Goal: Book appointment/travel/reservation

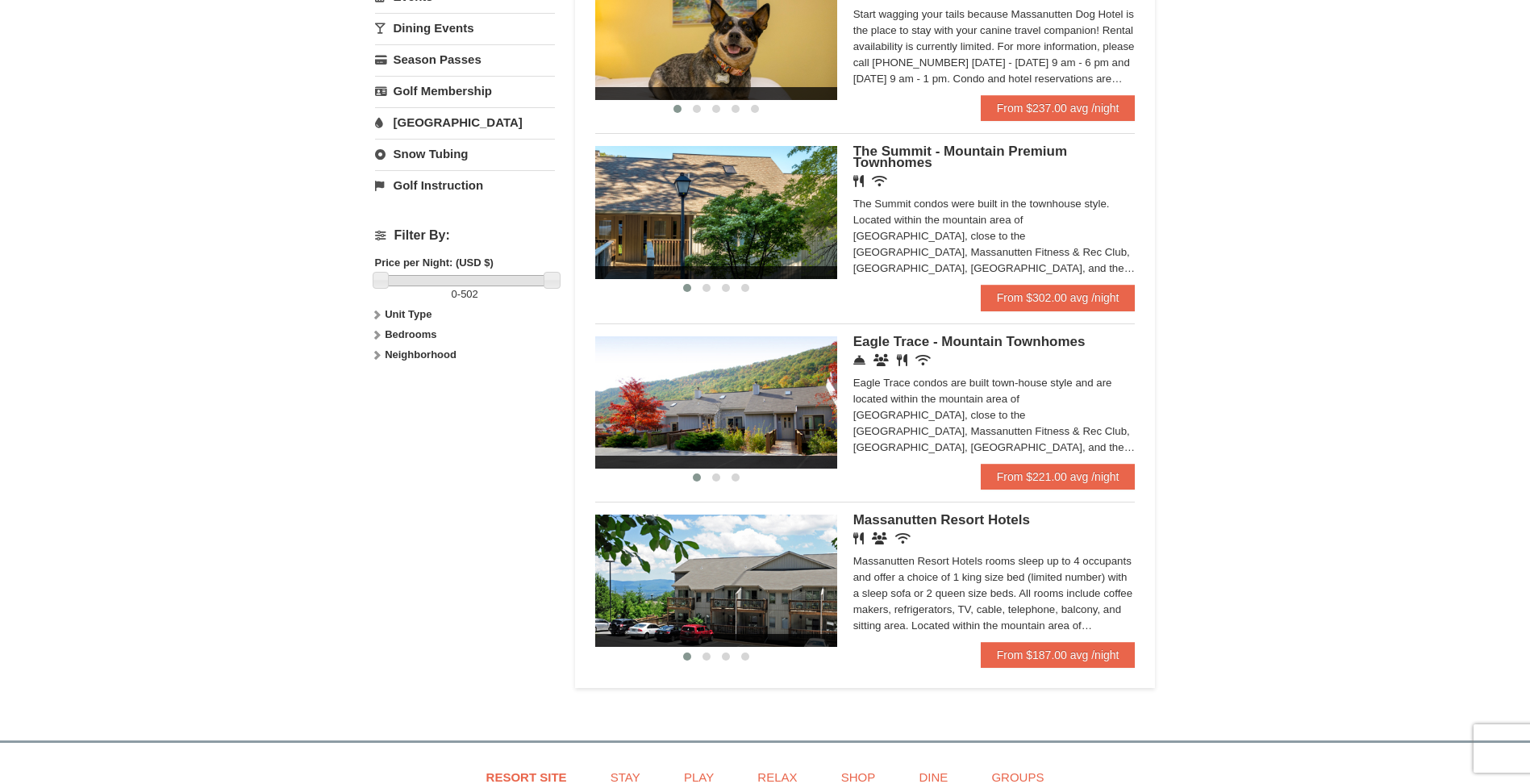
scroll to position [645, 0]
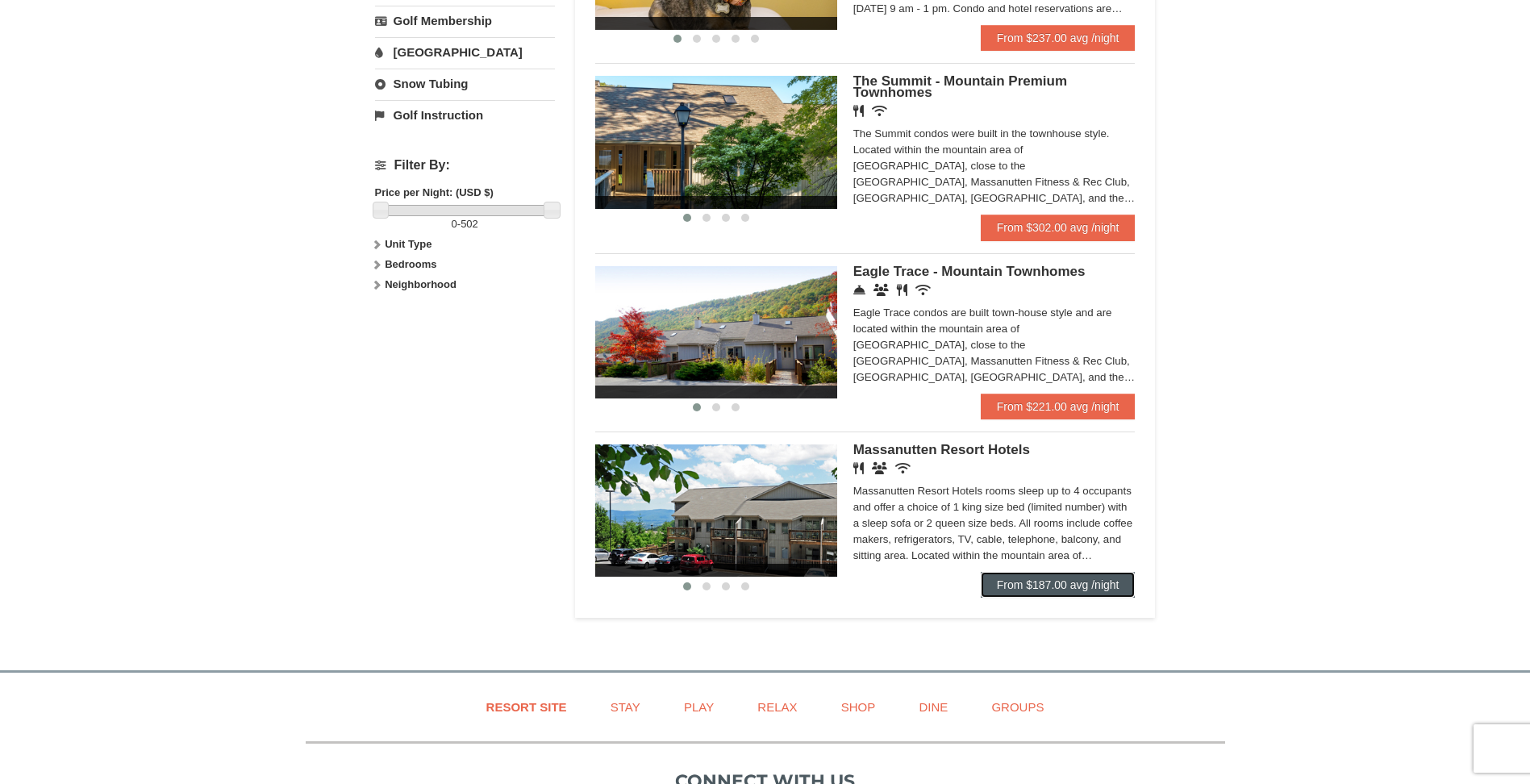
click at [1053, 584] on link "From $187.00 avg /night" at bounding box center [1058, 584] width 155 height 26
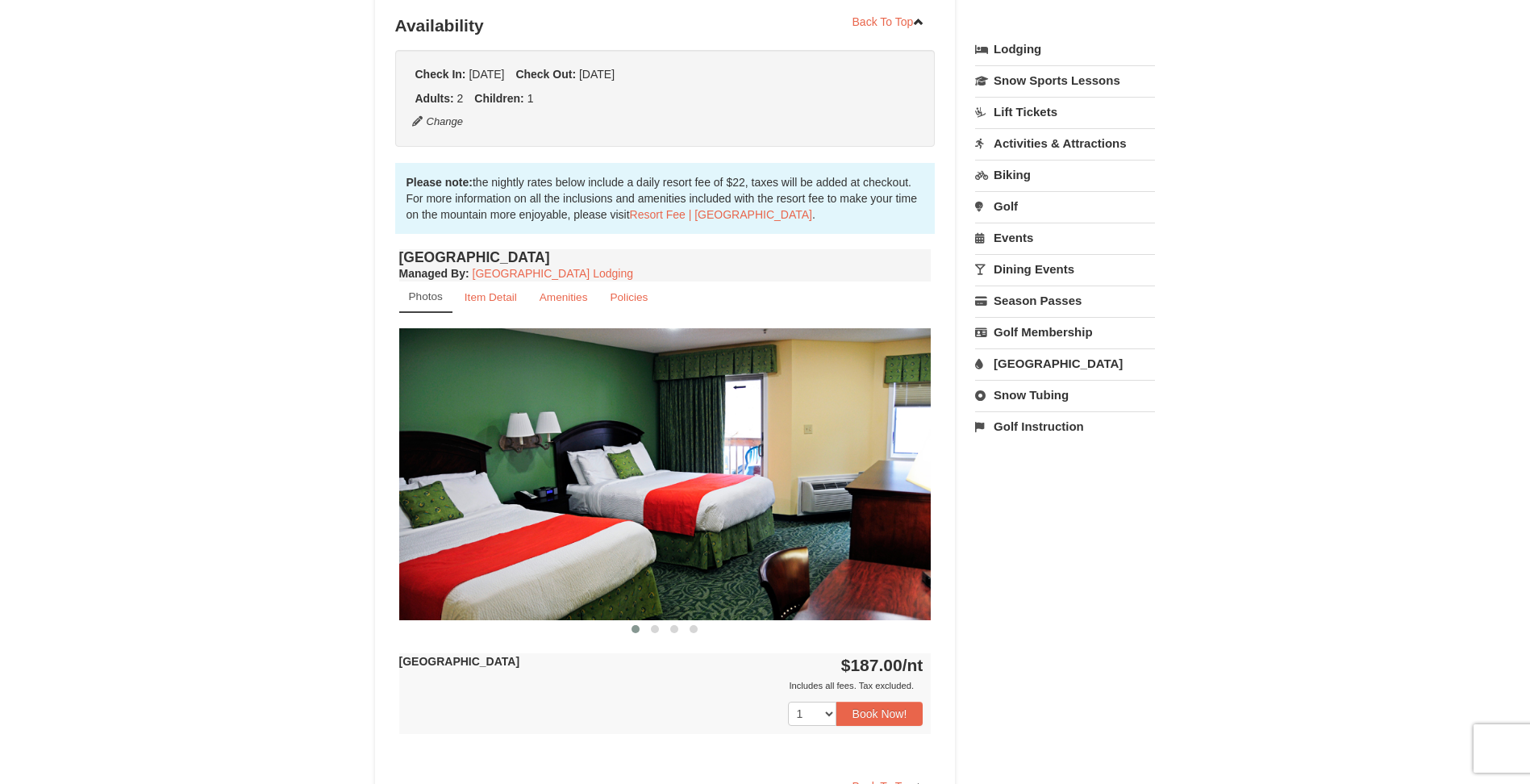
scroll to position [322, 0]
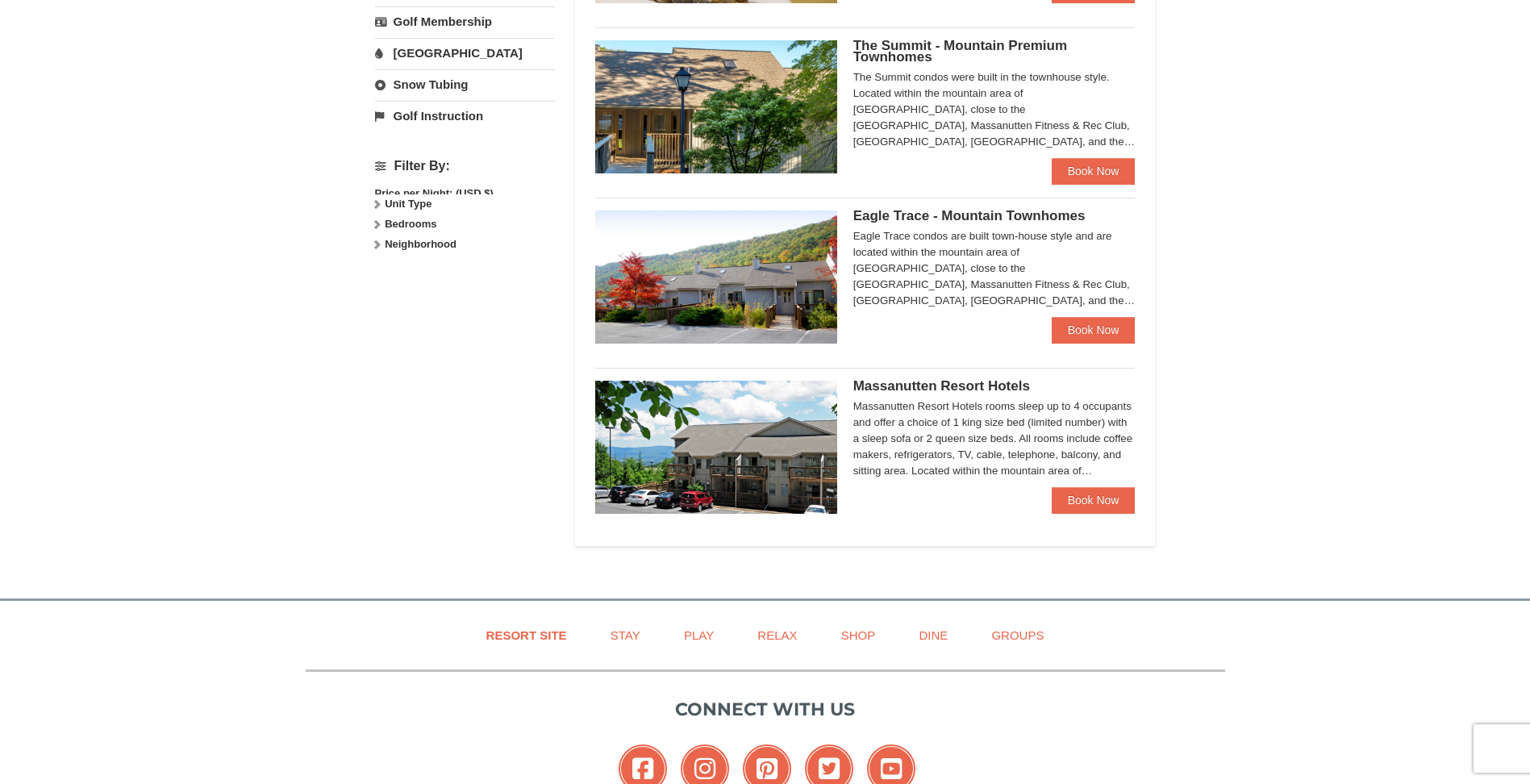
scroll to position [639, 0]
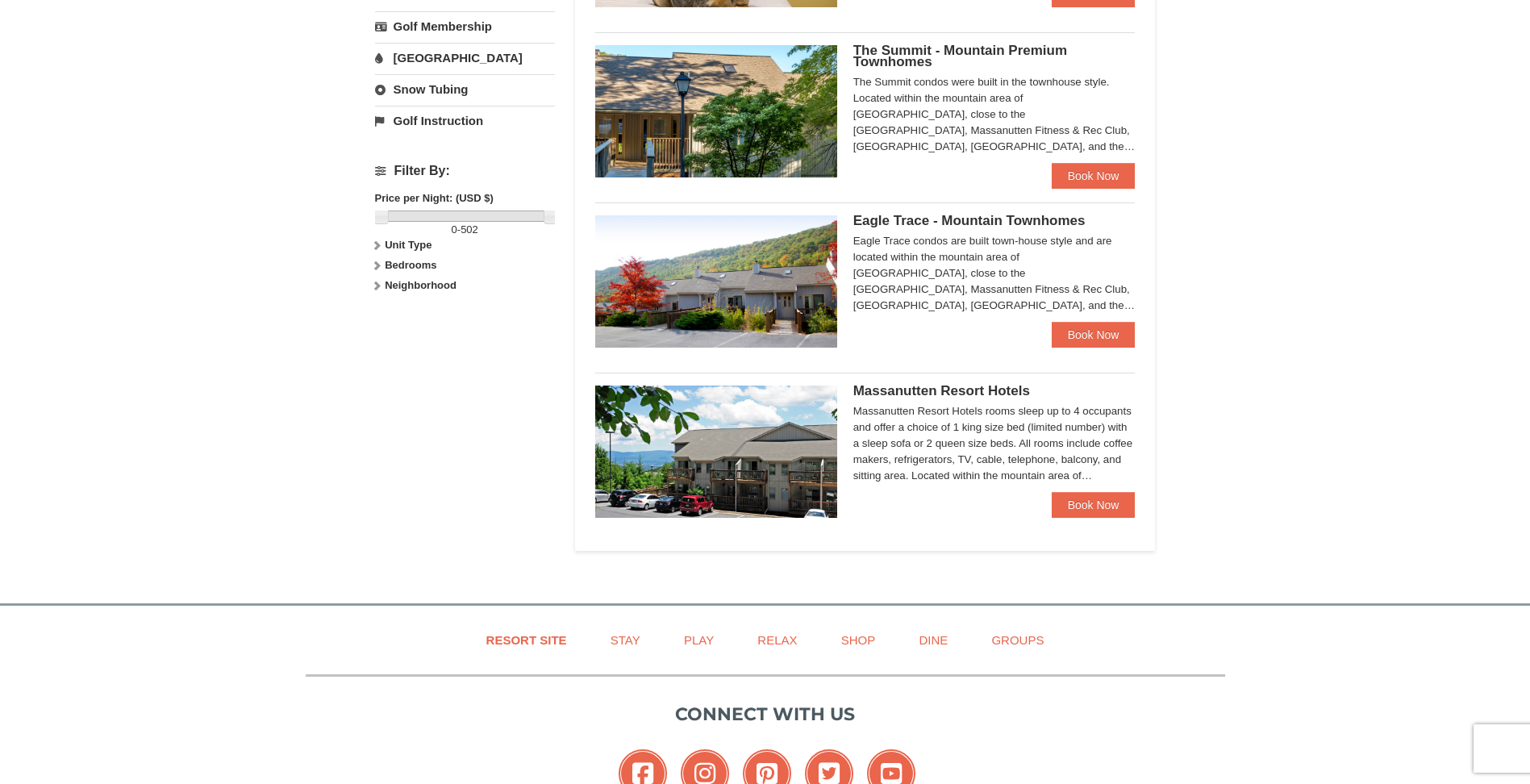
click at [760, 322] on img at bounding box center [715, 281] width 242 height 133
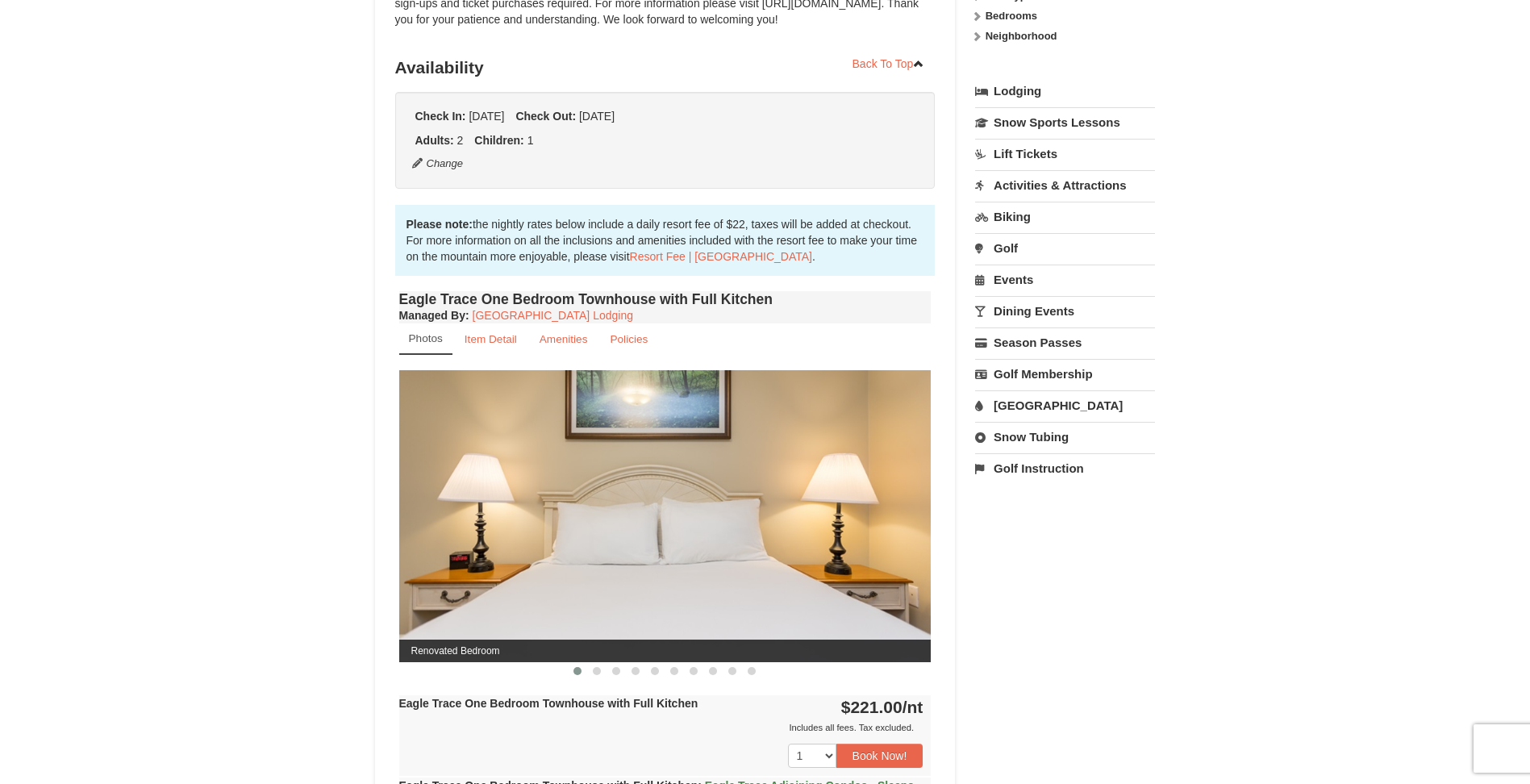
scroll to position [564, 0]
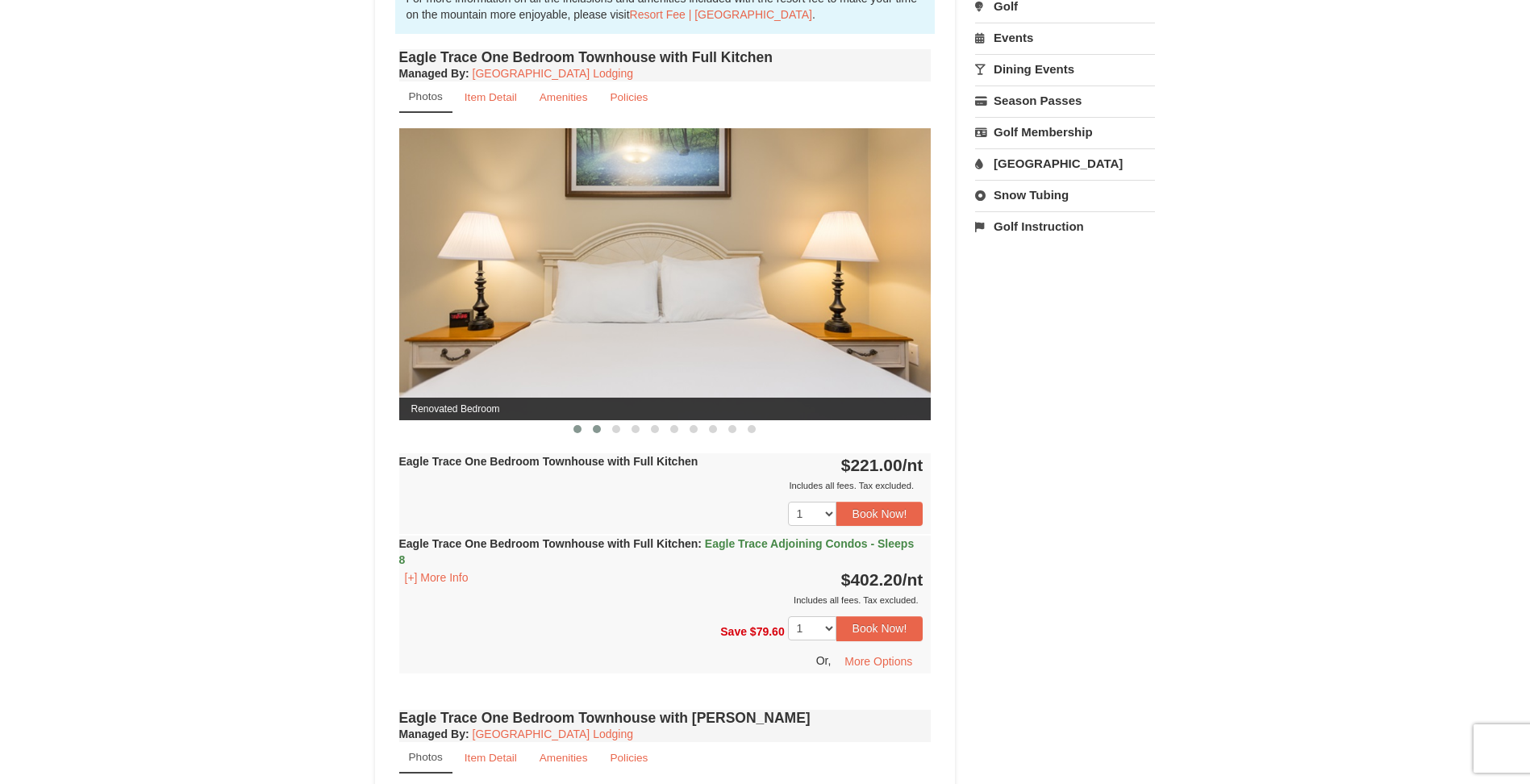
click at [590, 427] on button at bounding box center [596, 429] width 19 height 16
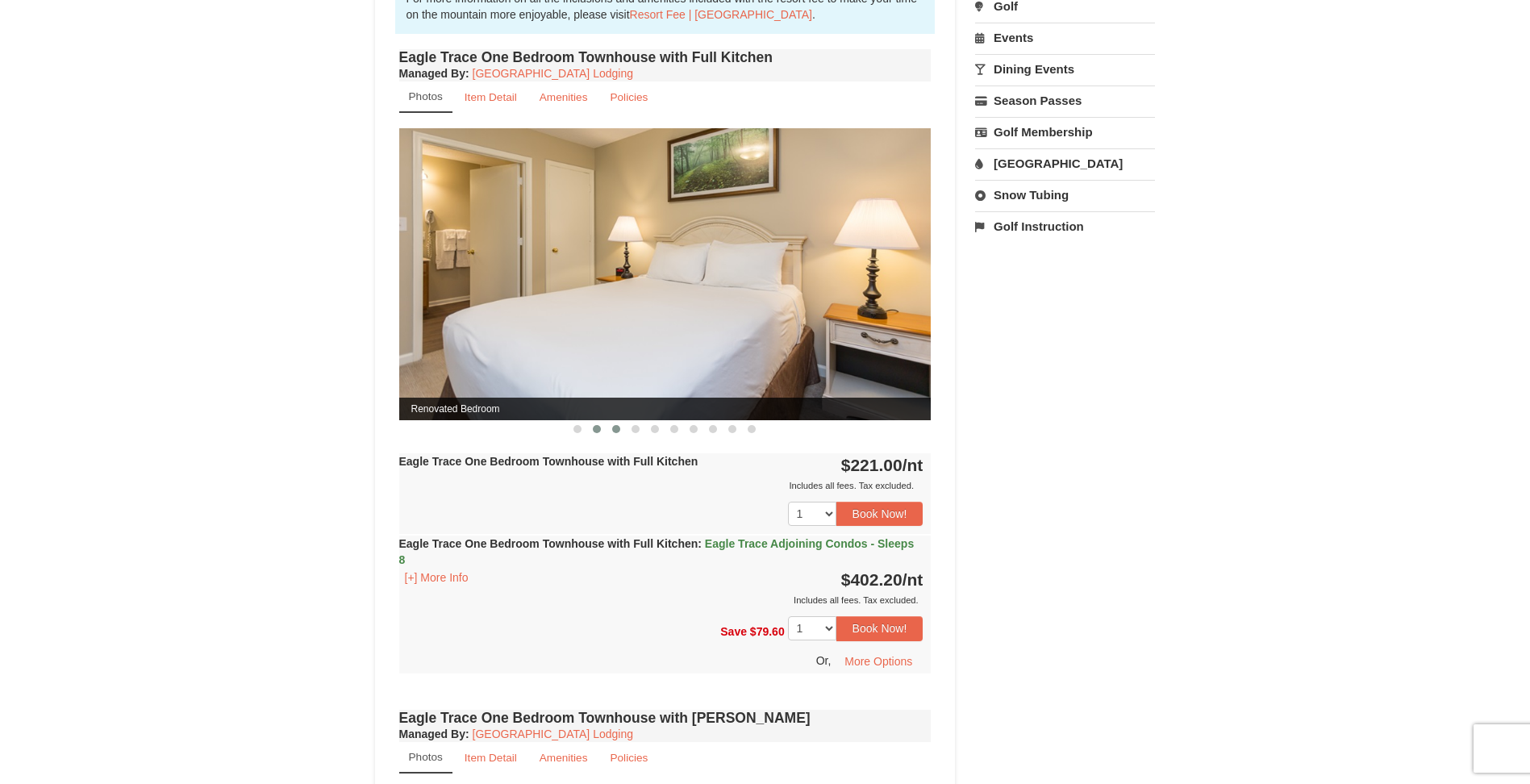
click at [619, 430] on span at bounding box center [616, 429] width 8 height 8
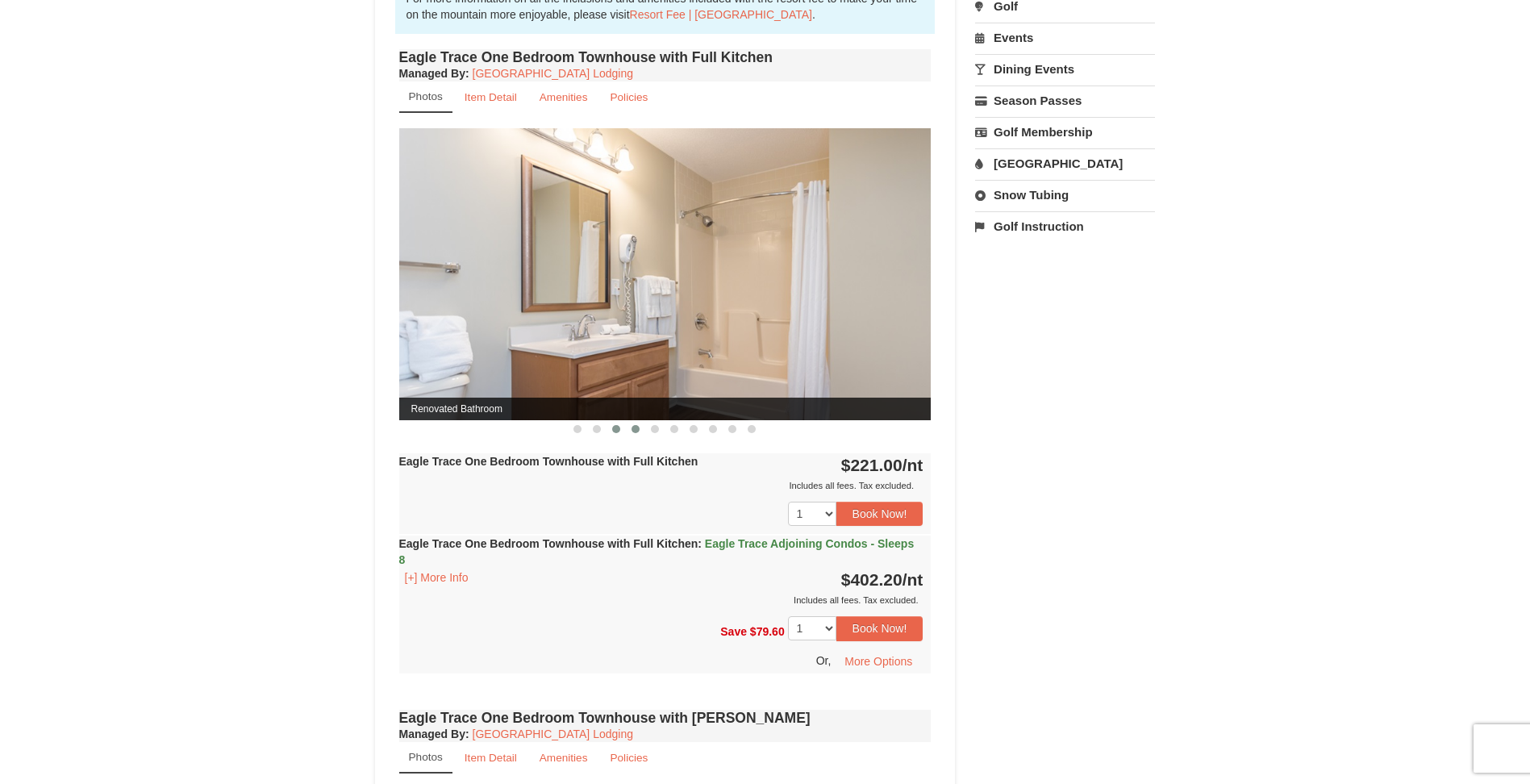
click at [629, 430] on button at bounding box center [635, 429] width 19 height 16
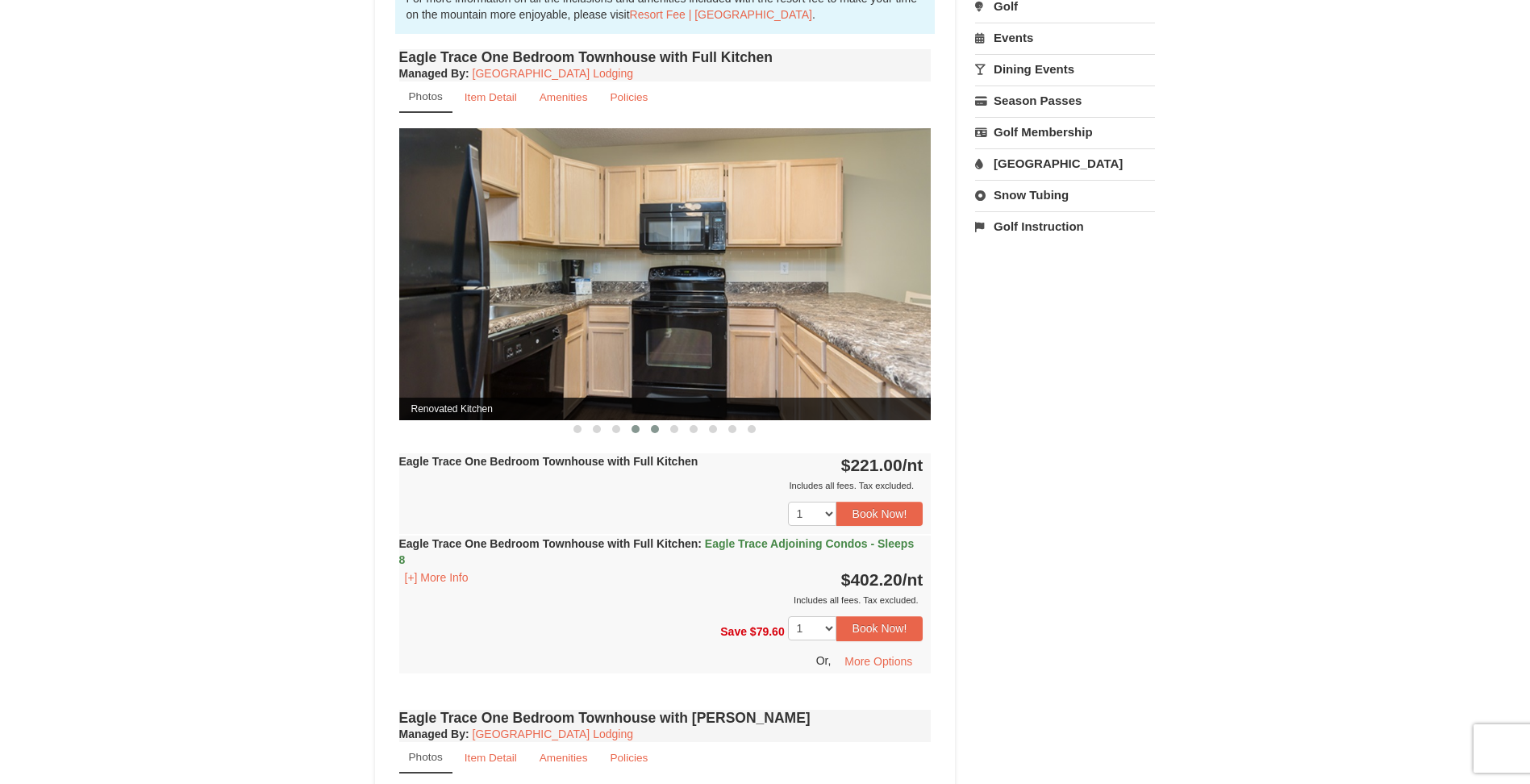
click at [648, 431] on button at bounding box center [655, 429] width 19 height 16
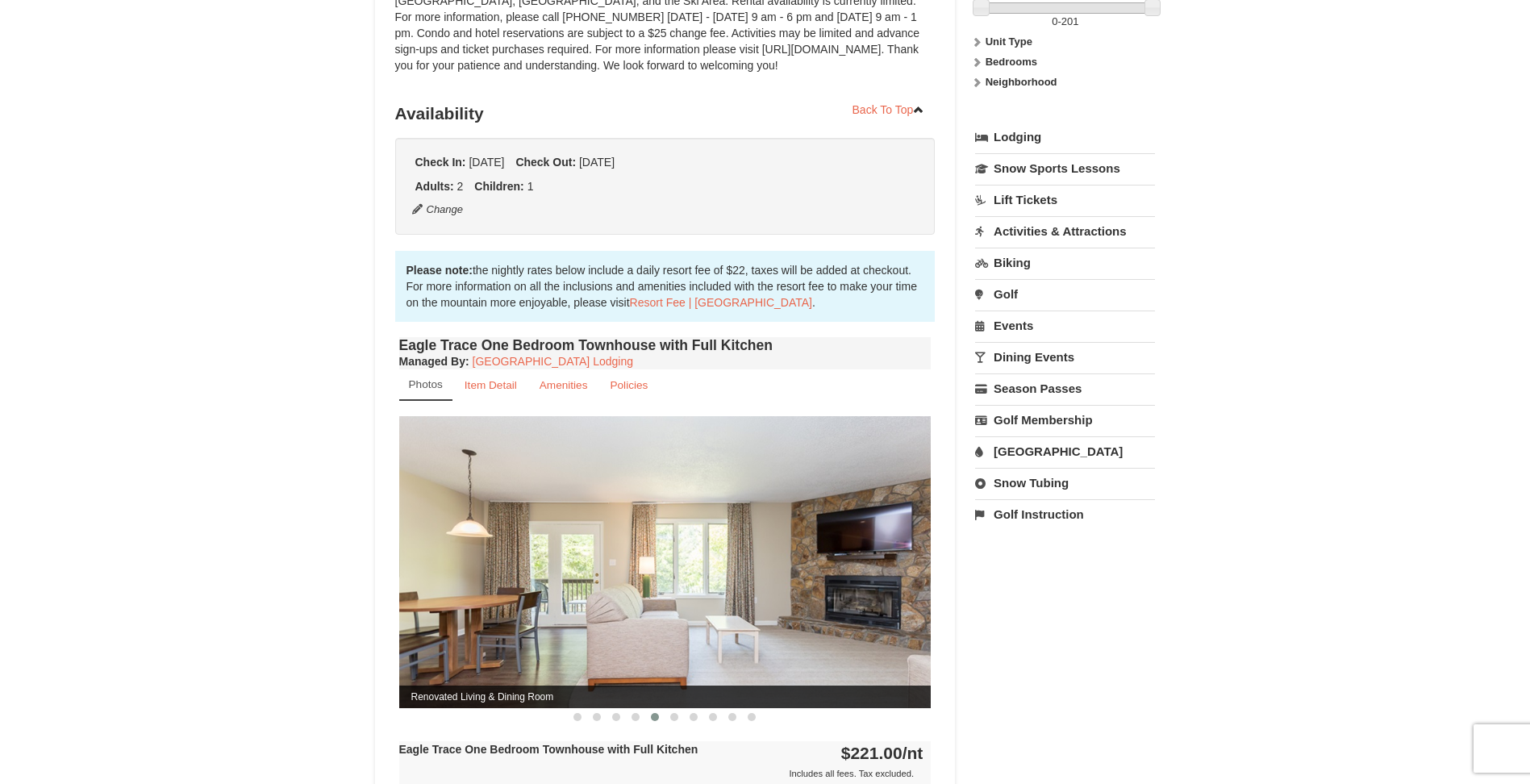
scroll to position [0, 0]
